Goal: Check status: Check status

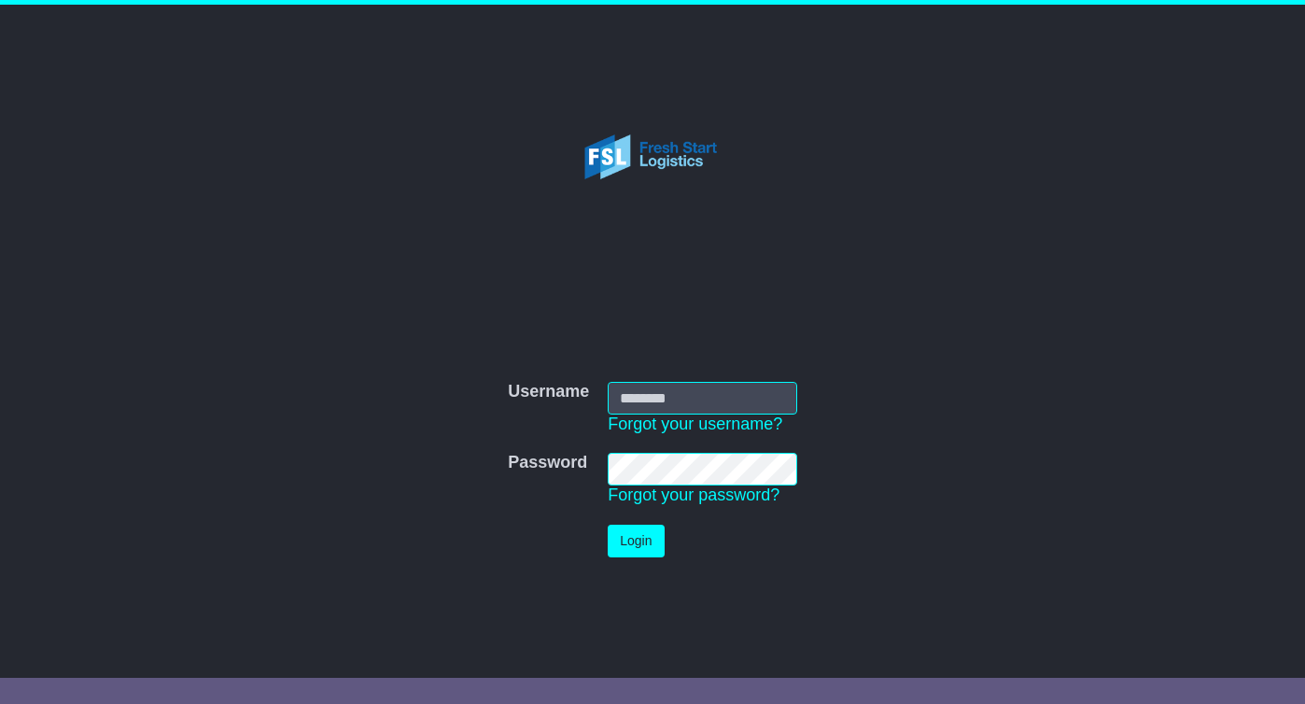
type input "**********"
click at [628, 549] on button "Login" at bounding box center [636, 541] width 56 height 33
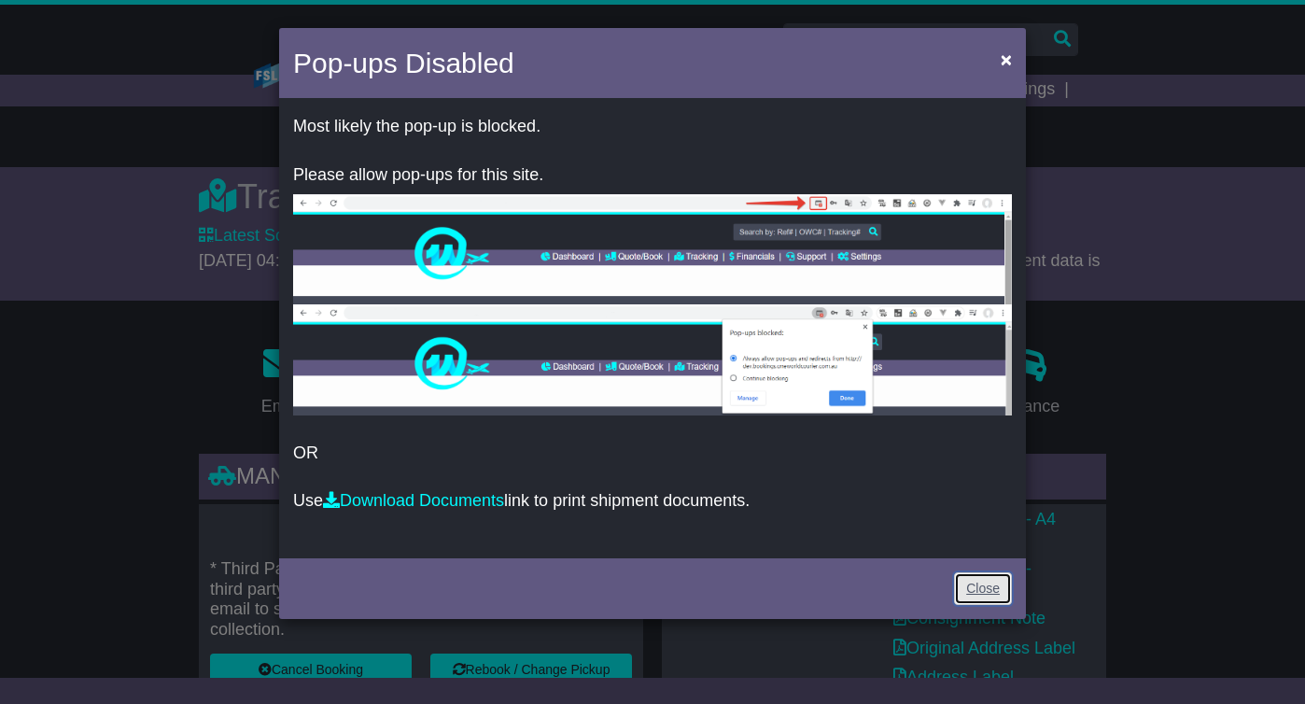
click at [993, 596] on link "Close" at bounding box center [983, 588] width 58 height 33
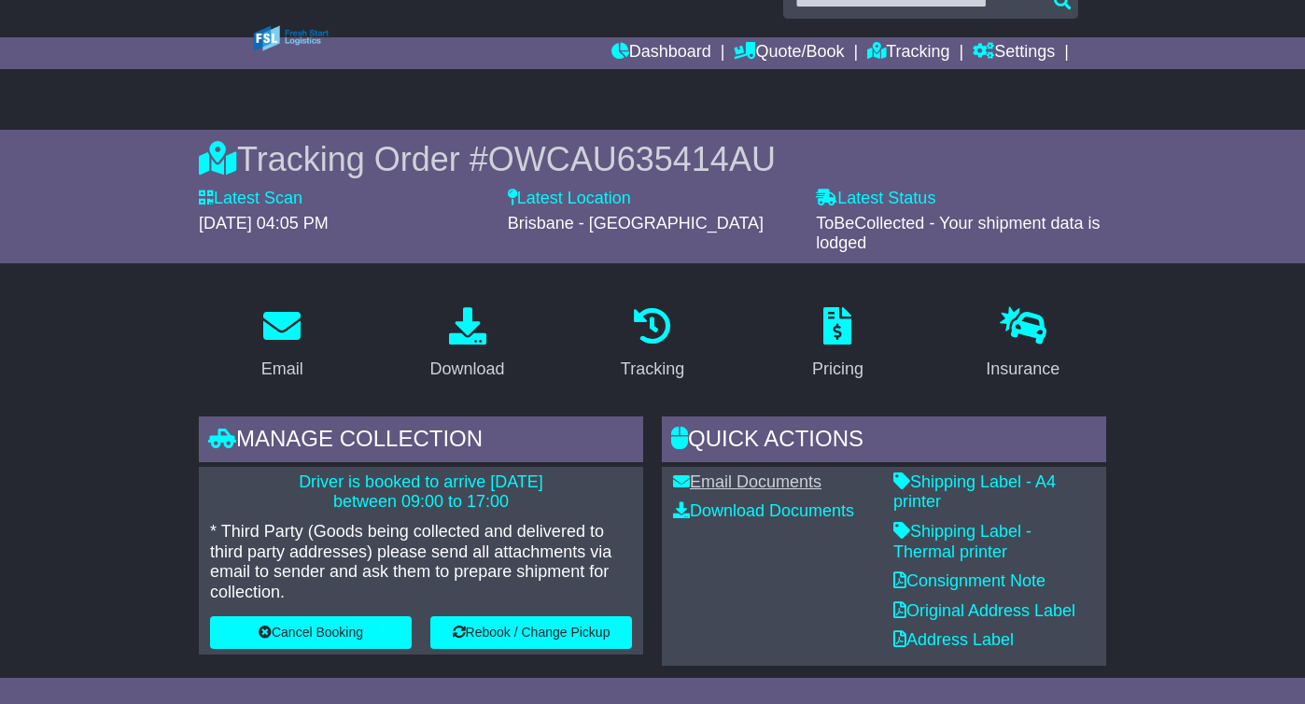
scroll to position [12, 0]
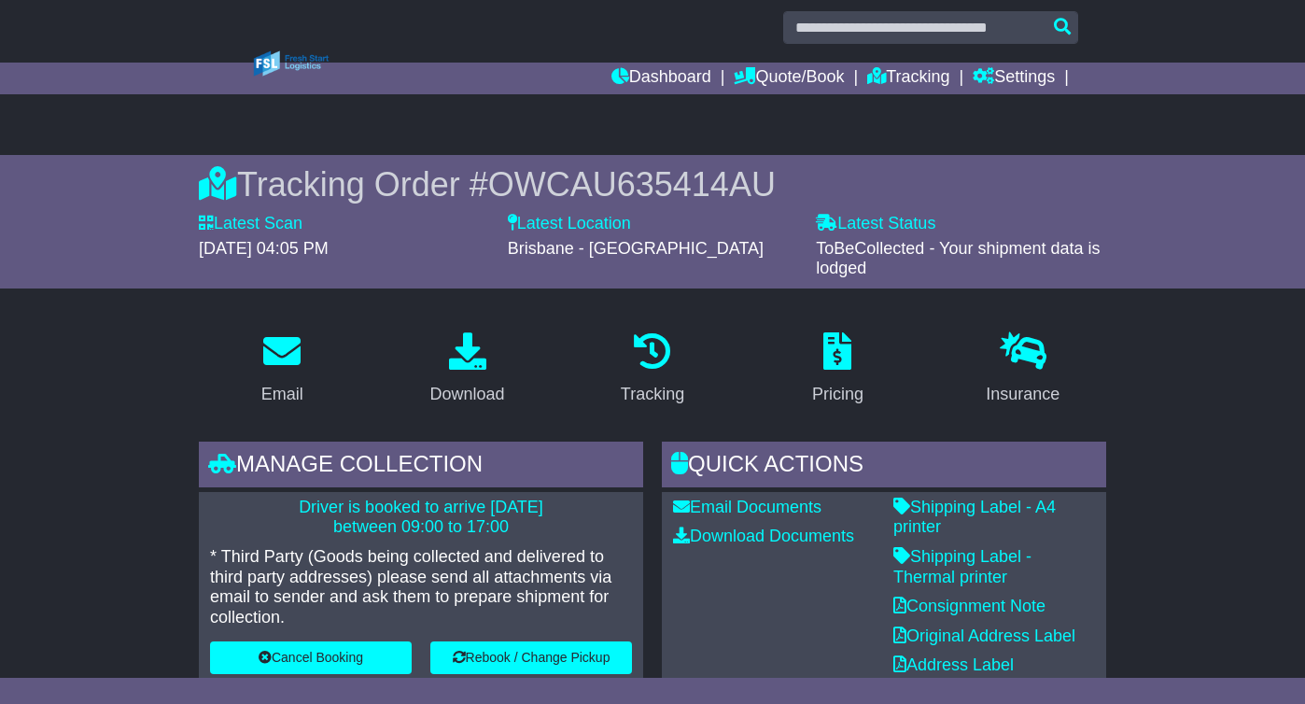
drag, startPoint x: 329, startPoint y: 248, endPoint x: 445, endPoint y: 250, distance: 115.8
click at [445, 250] on div "18 August 2025 - 04:05 PM" at bounding box center [344, 249] width 290 height 21
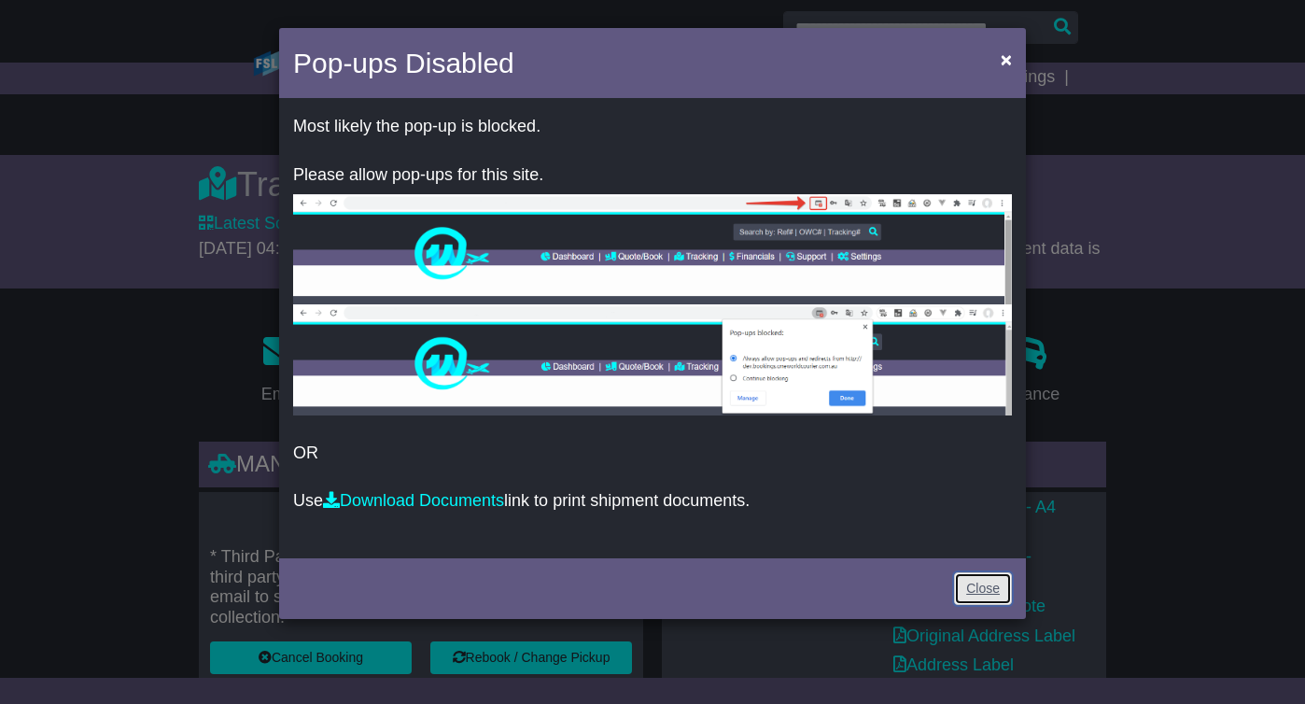
click at [985, 590] on link "Close" at bounding box center [983, 588] width 58 height 33
